Goal: Task Accomplishment & Management: Manage account settings

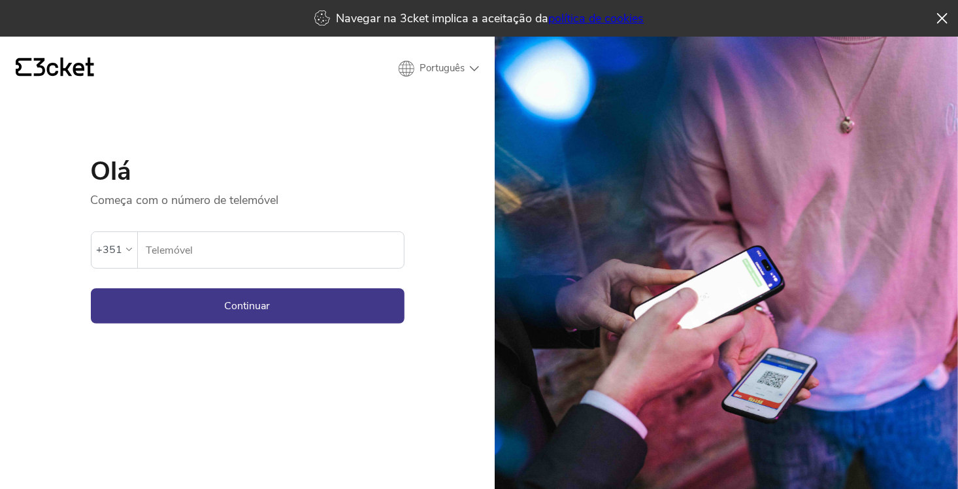
click at [942, 16] on icon at bounding box center [942, 18] width 10 height 11
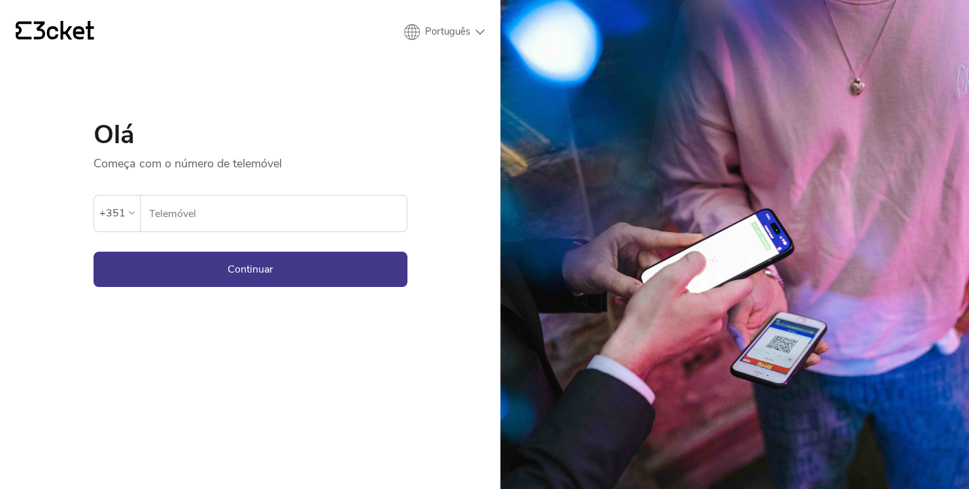
click at [246, 207] on input "Telemóvel" at bounding box center [277, 213] width 258 height 36
type input "967166106"
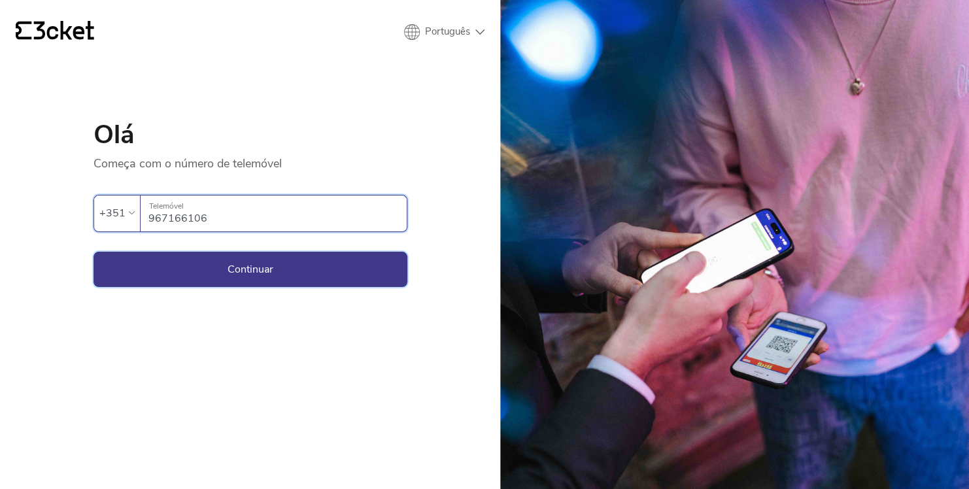
click at [254, 265] on button "Continuar" at bounding box center [250, 269] width 314 height 35
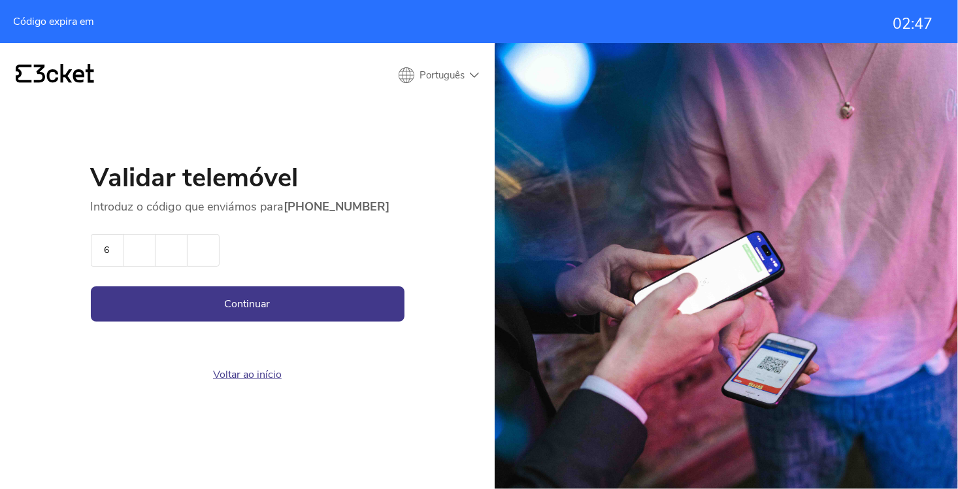
type input "6"
type input "1"
type input "3"
click at [247, 298] on button "Continuar" at bounding box center [248, 303] width 314 height 35
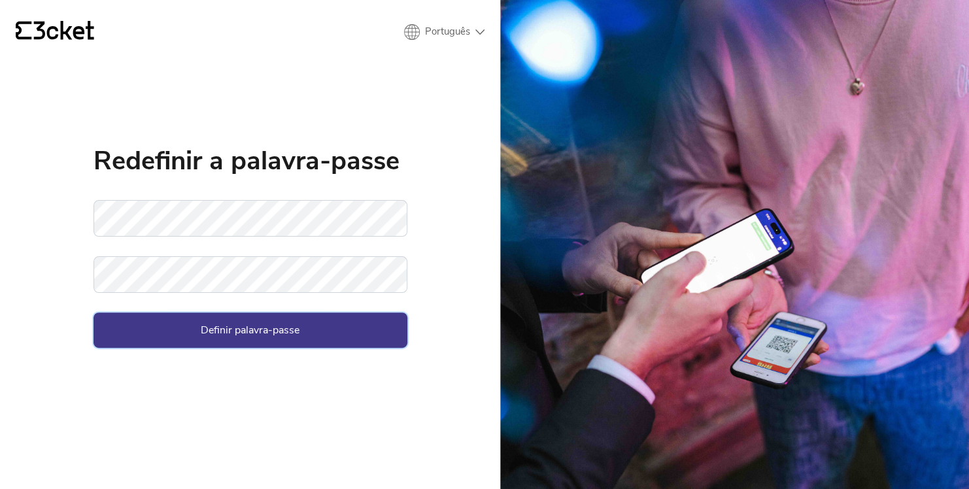
click at [248, 327] on button "Definir palavra-passe" at bounding box center [250, 329] width 314 height 35
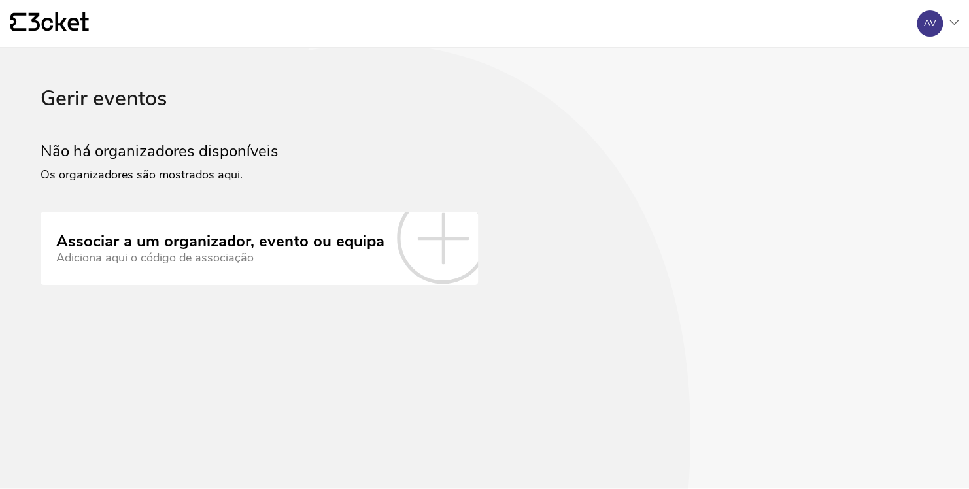
click at [953, 21] on icon at bounding box center [953, 22] width 9 height 5
click at [895, 97] on div "Gerir eventos" at bounding box center [895, 94] width 117 height 31
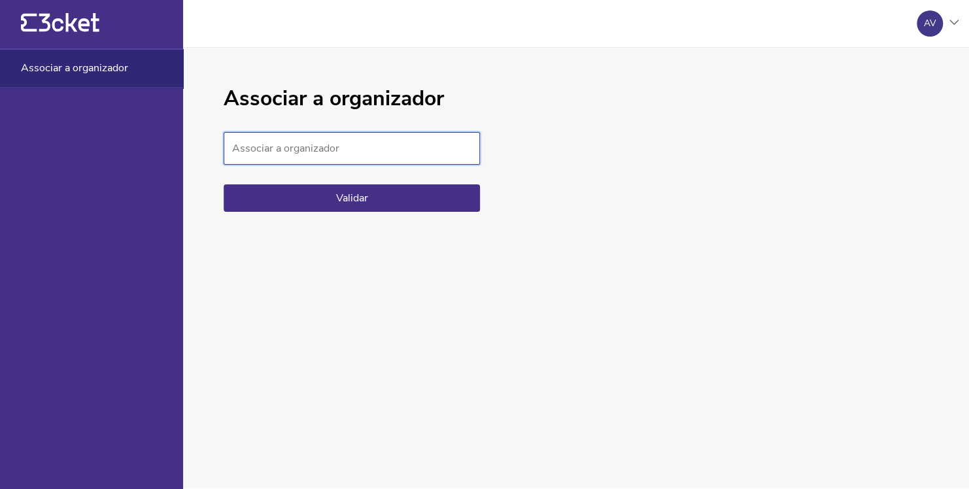
click at [338, 146] on input "Associar a organizador" at bounding box center [352, 148] width 256 height 33
paste input "7051ea405b2f4f6f8425704c85fae90b"
type input "7051ea405b2f4f6f8425704c85fae90b"
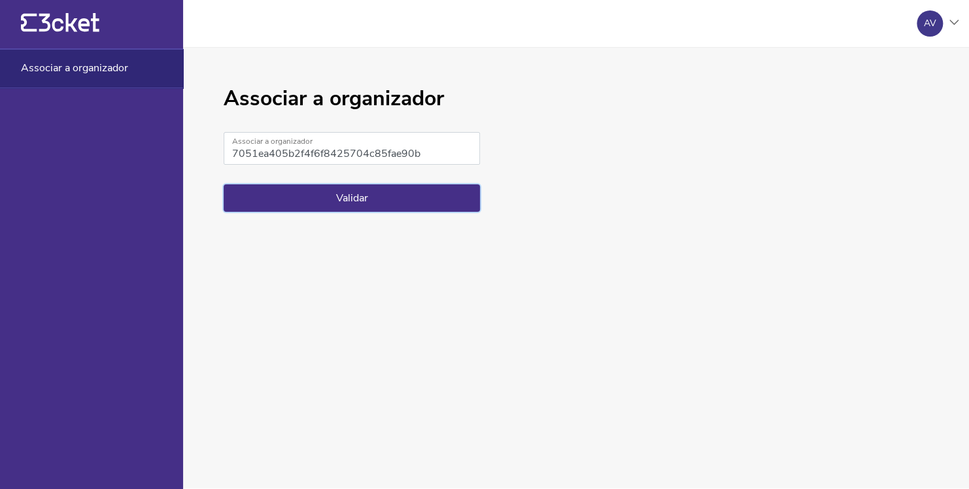
click at [354, 195] on button "Validar" at bounding box center [352, 197] width 256 height 27
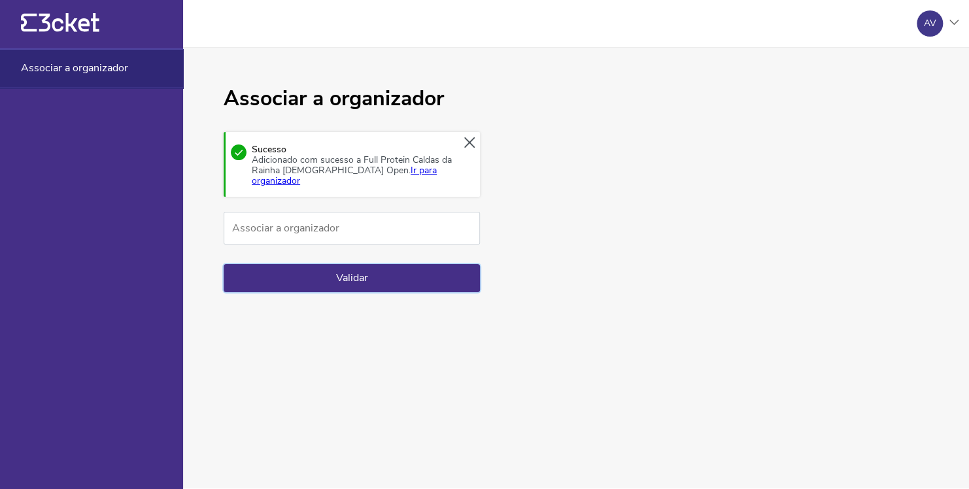
click at [355, 268] on button "Validar" at bounding box center [352, 277] width 256 height 27
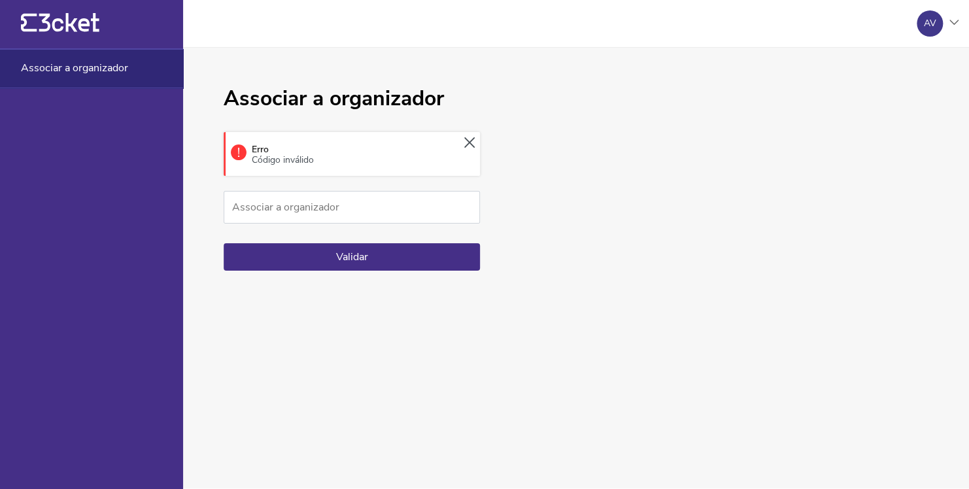
click at [336, 164] on div "Erro Código inválido" at bounding box center [352, 154] width 256 height 44
click at [659, 288] on div "Associar a organizador Erro Código inválido Associar a organizador Validar" at bounding box center [576, 268] width 786 height 441
click at [343, 154] on div "Erro Código inválido" at bounding box center [352, 154] width 256 height 44
click at [303, 204] on input "Associar a organizador" at bounding box center [352, 207] width 256 height 33
paste input "7051ea405b2f4f6f8425704c85fae90b"
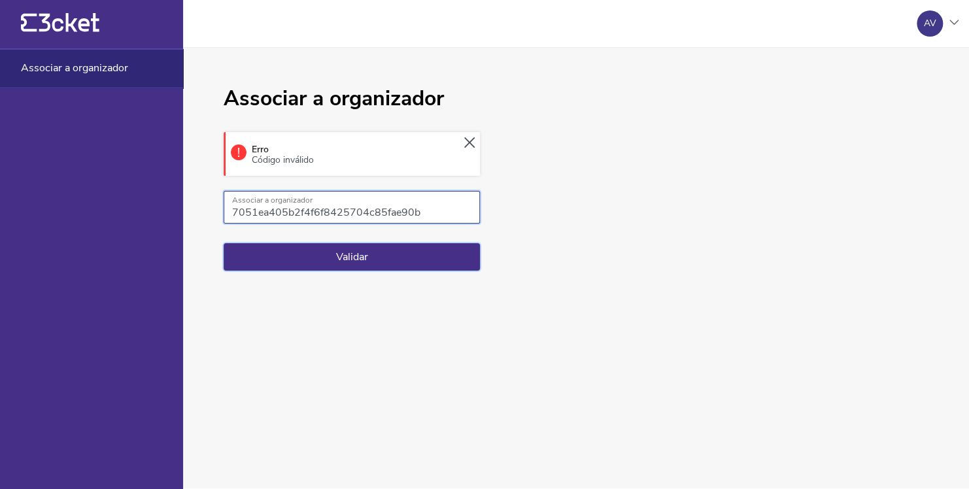
type input "7051ea405b2f4f6f8425704c85fae90b"
click at [356, 252] on button "Validar" at bounding box center [352, 256] width 256 height 27
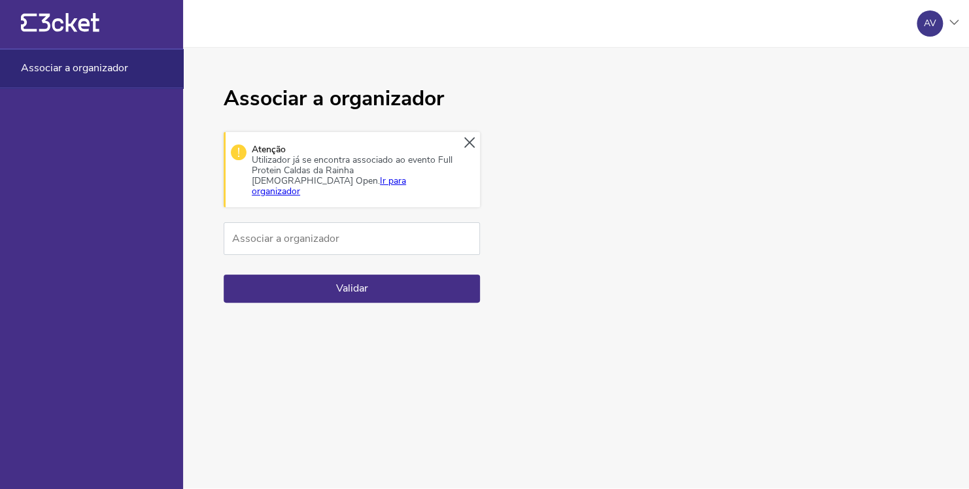
click at [573, 250] on div "Associar a organizador Atenção Utilizador já se encontra associado ao evento Fu…" at bounding box center [576, 268] width 786 height 441
click at [669, 200] on div "Associar a organizador Atenção Utilizador já se encontra associado ao evento Fu…" at bounding box center [576, 268] width 786 height 441
click at [367, 158] on div "Utilizador já se encontra associado ao evento Full Protein Caldas da Rainha Lad…" at bounding box center [353, 176] width 203 height 42
click at [406, 175] on link "Ir para organizador" at bounding box center [329, 186] width 154 height 23
